Goal: Information Seeking & Learning: Learn about a topic

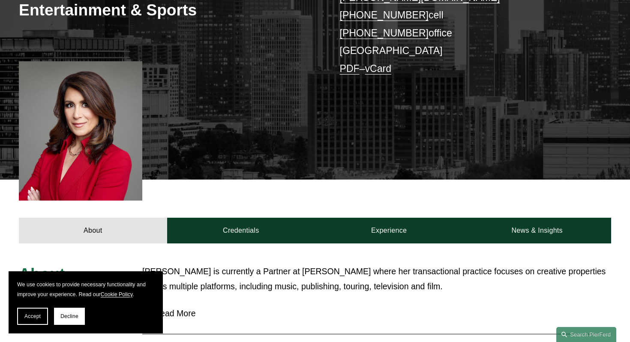
scroll to position [244, 0]
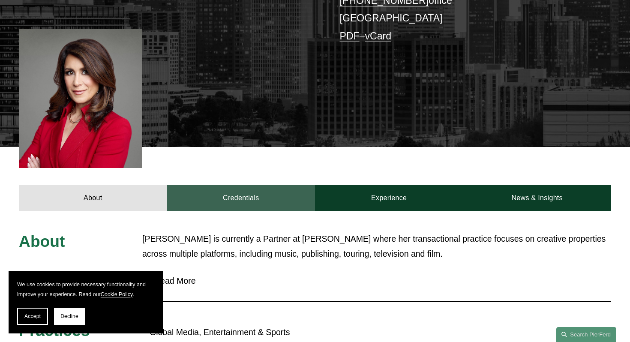
click at [261, 185] on link "Credentials" at bounding box center [241, 197] width 148 height 25
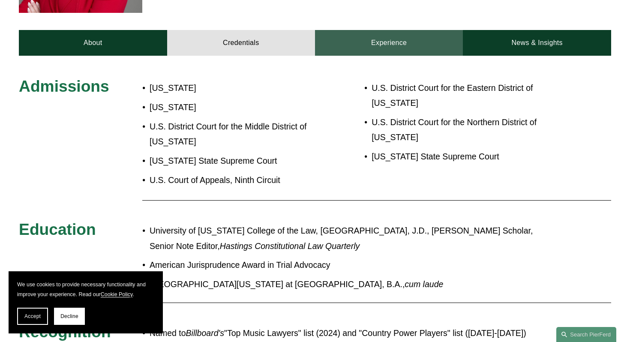
click at [385, 30] on link "Experience" at bounding box center [389, 42] width 148 height 25
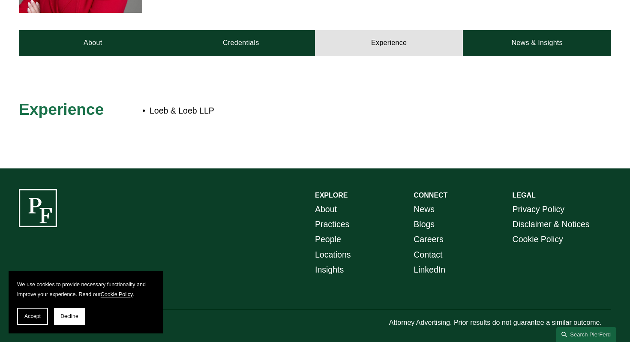
scroll to position [389, 0]
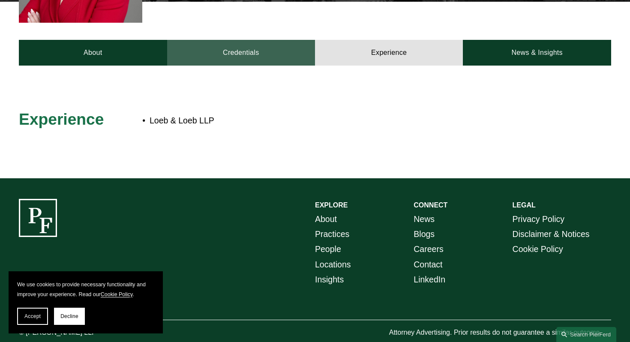
click at [298, 44] on link "Credentials" at bounding box center [241, 52] width 148 height 25
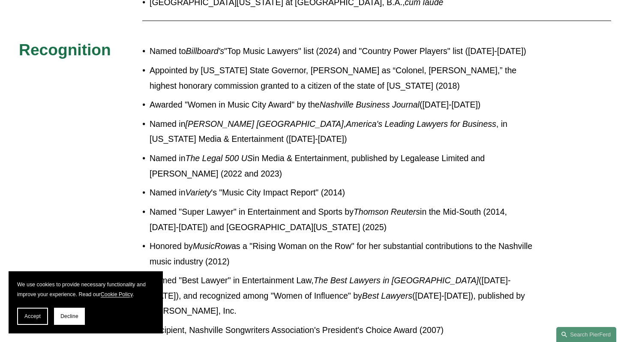
scroll to position [679, 0]
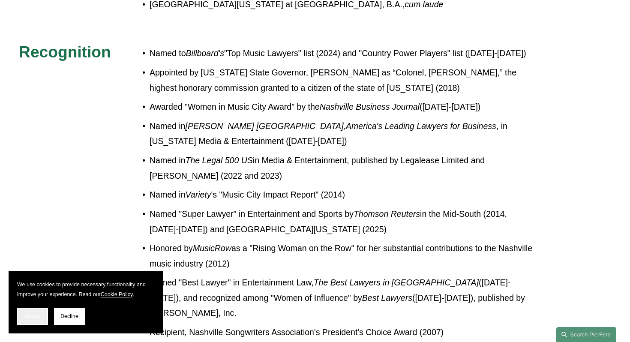
click at [42, 318] on button "Accept" at bounding box center [32, 316] width 31 height 17
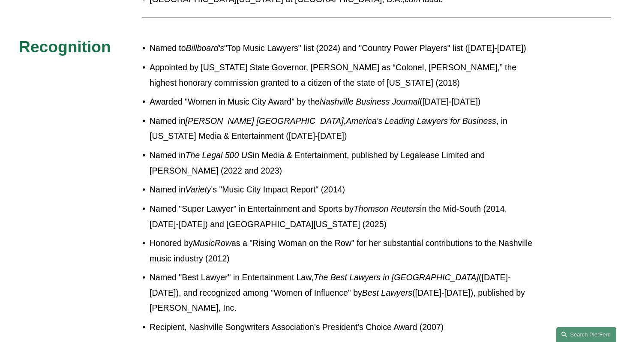
scroll to position [688, 0]
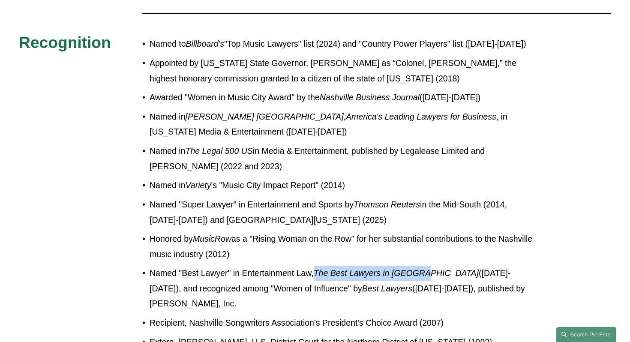
drag, startPoint x: 319, startPoint y: 258, endPoint x: 424, endPoint y: 255, distance: 105.5
click at [424, 268] on em "The Best Lawyers in [GEOGRAPHIC_DATA]" at bounding box center [396, 272] width 165 height 9
copy em "The Best Lawyers in [GEOGRAPHIC_DATA]"
click at [353, 198] on p "Named "Super Lawyer" in Entertainment and Sports by Thomson Reuters in the Mid-…" at bounding box center [343, 212] width 387 height 30
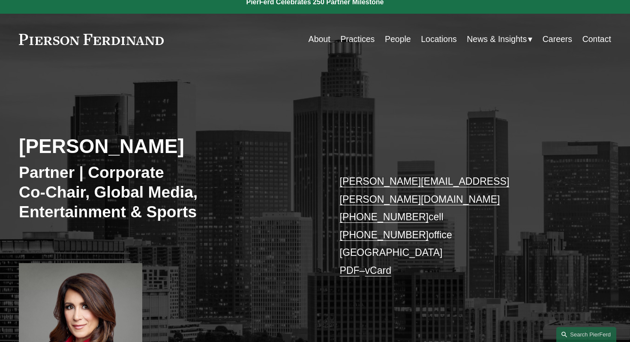
scroll to position [0, 0]
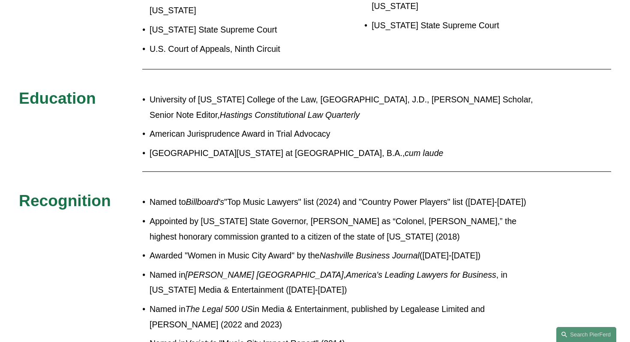
click at [198, 195] on p "Named to Billboard's "Top Music Lawyers" list (2024) and "Country Power Players…" at bounding box center [343, 202] width 387 height 15
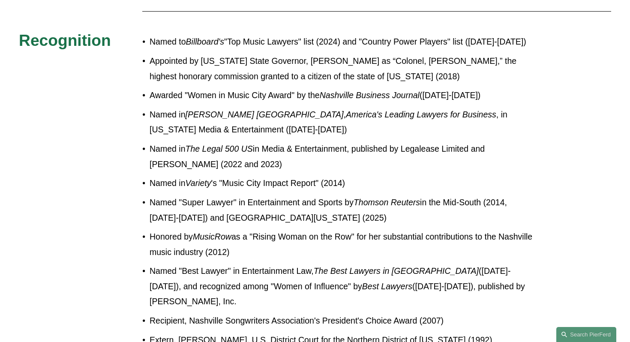
scroll to position [691, 0]
click at [489, 107] on p "Named in [PERSON_NAME] [GEOGRAPHIC_DATA] , America's Leading Lawyers for Busine…" at bounding box center [343, 122] width 387 height 30
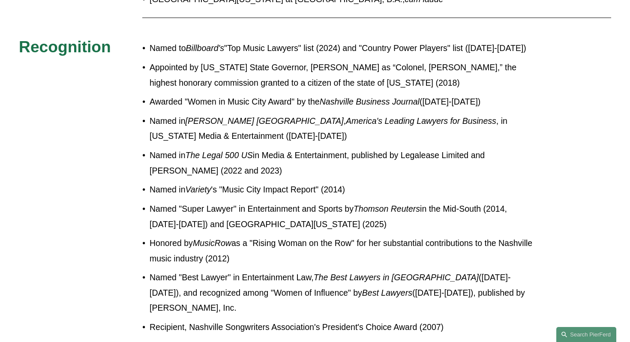
scroll to position [692, 0]
